Goal: Information Seeking & Learning: Learn about a topic

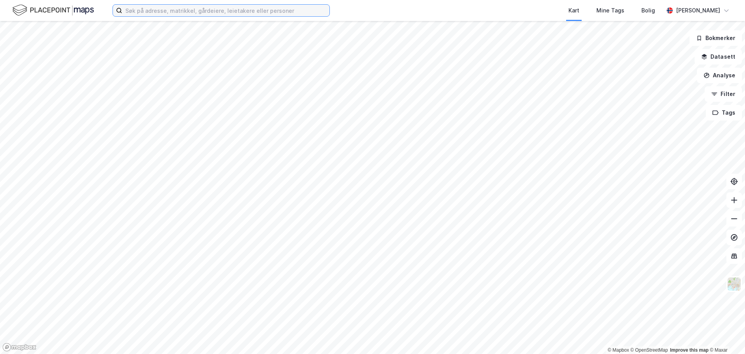
click at [166, 15] on input at bounding box center [225, 11] width 207 height 12
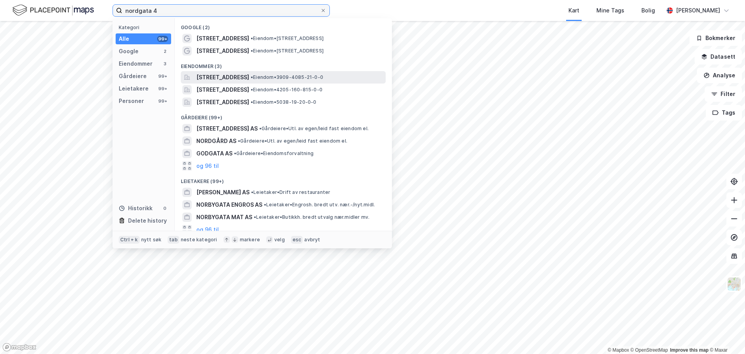
type input "nordgata 4"
click at [238, 77] on span "[STREET_ADDRESS]" at bounding box center [222, 77] width 53 height 9
